Goal: Information Seeking & Learning: Learn about a topic

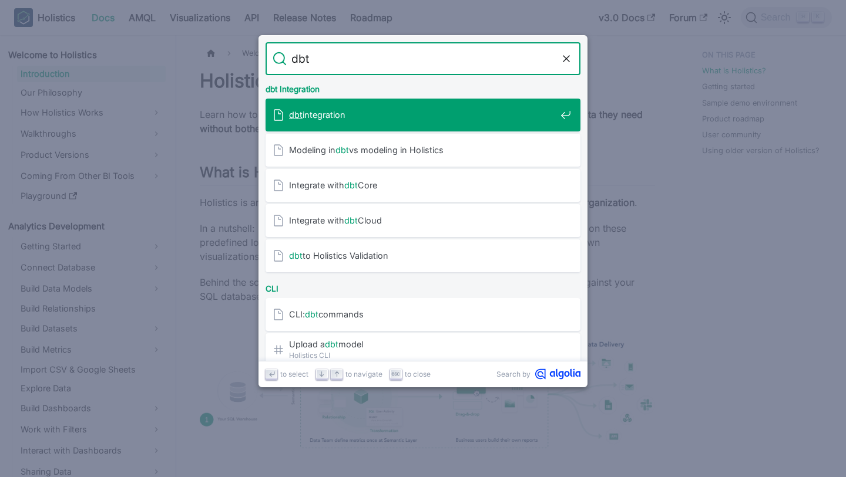
type input "dbt"
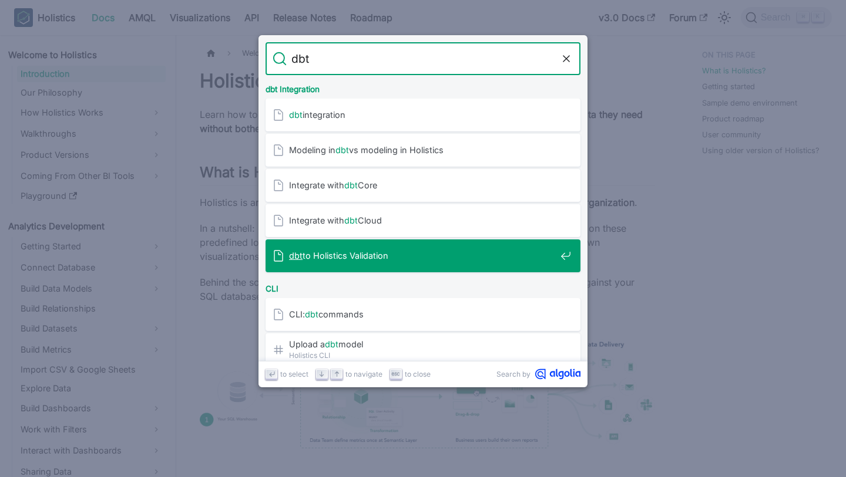
click at [410, 261] on span "dbt to Holistics Validation" at bounding box center [422, 255] width 267 height 11
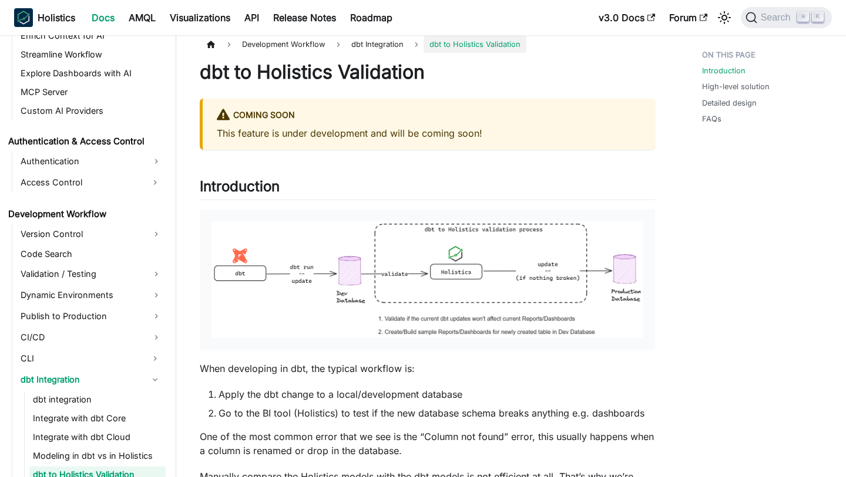
scroll to position [12, 0]
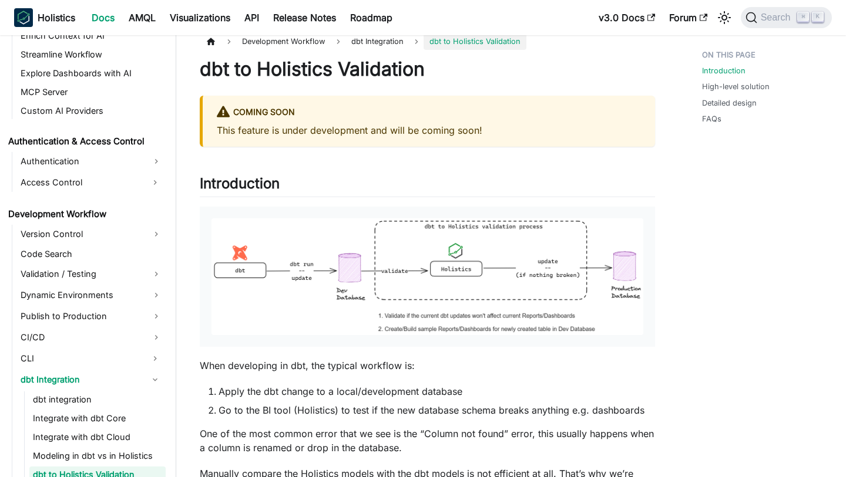
click at [483, 282] on img at bounding box center [427, 276] width 432 height 117
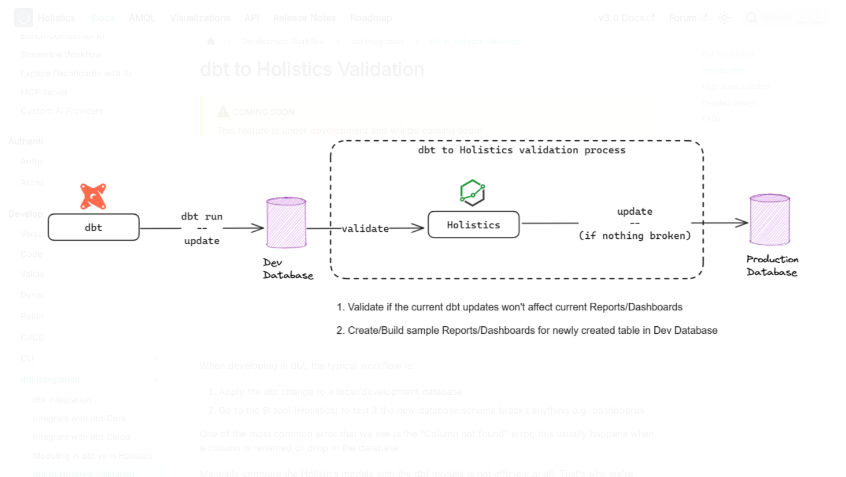
click at [544, 435] on div at bounding box center [423, 238] width 846 height 477
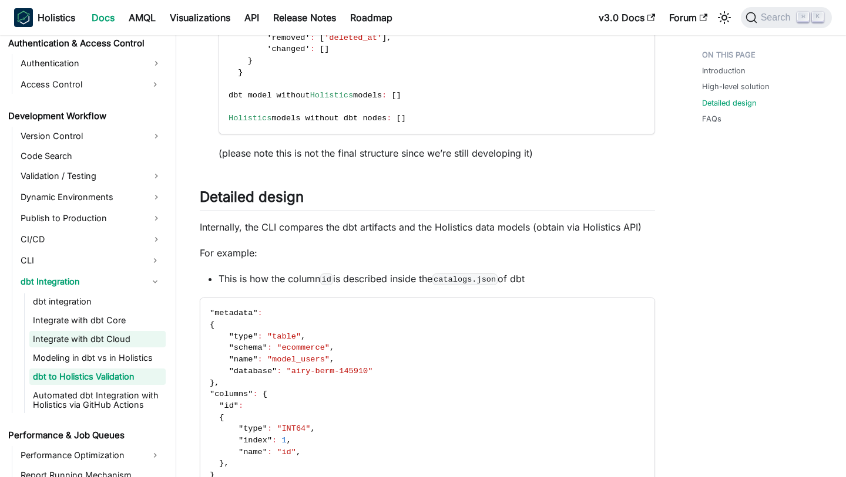
scroll to position [827, 0]
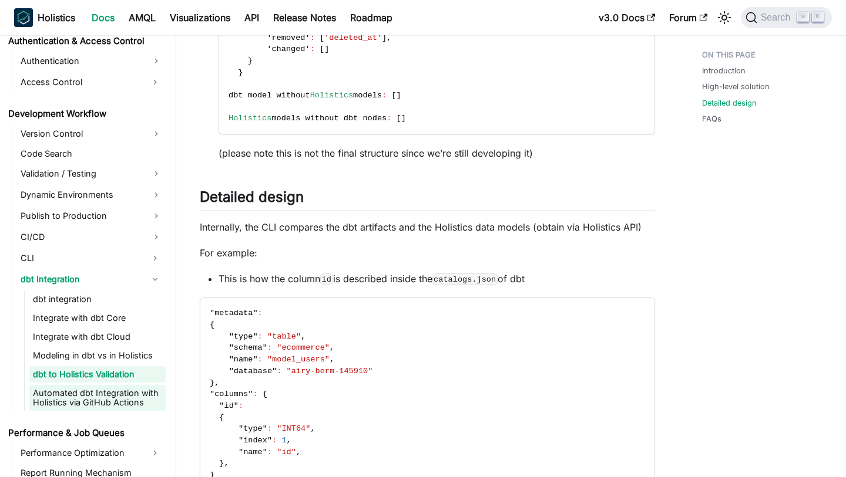
click at [137, 403] on link "Automated dbt Integration with Holistics via GitHub Actions" at bounding box center [97, 398] width 136 height 26
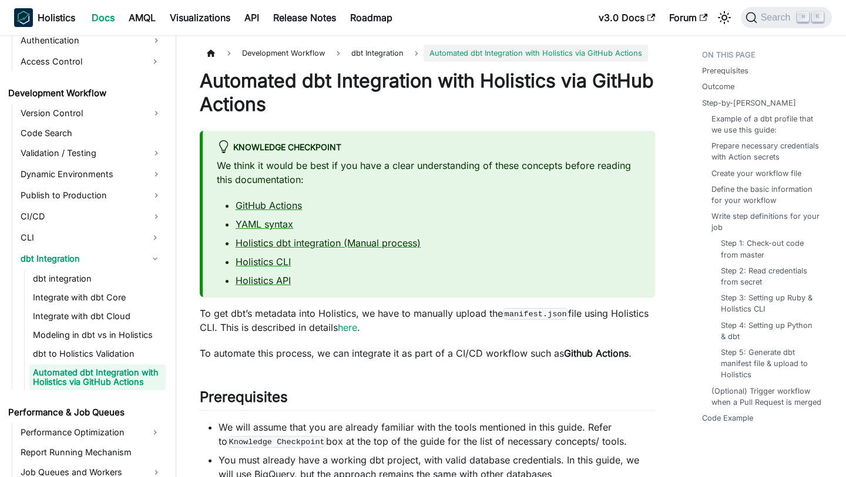
scroll to position [849, 0]
click at [400, 102] on h1 "Automated dbt Integration with Holistics via GitHub Actions" at bounding box center [427, 92] width 455 height 47
